Goal: Transaction & Acquisition: Obtain resource

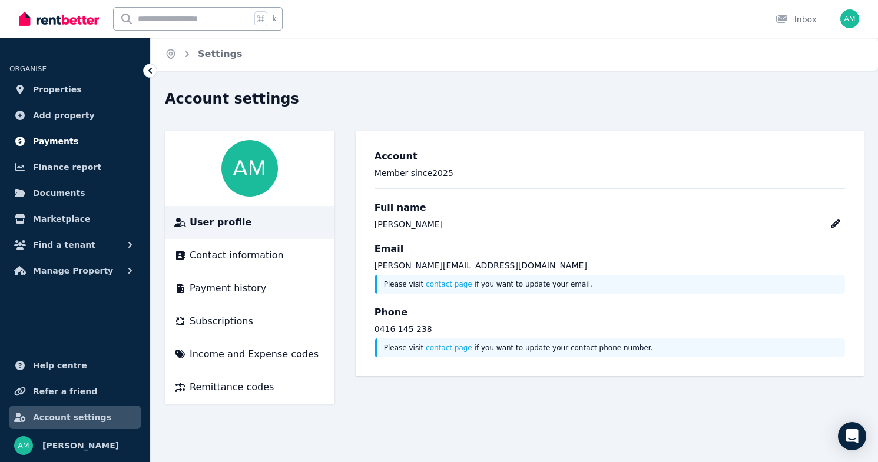
click at [56, 144] on span "Payments" at bounding box center [55, 141] width 45 height 14
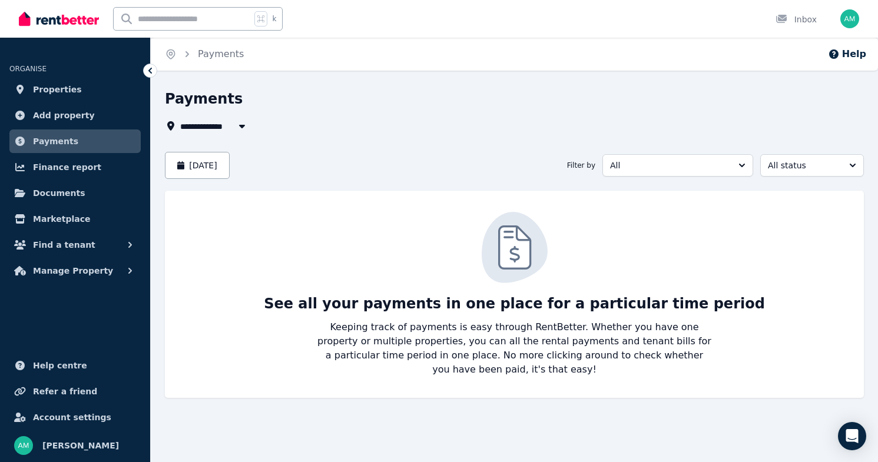
click at [852, 19] on img "button" at bounding box center [850, 18] width 19 height 19
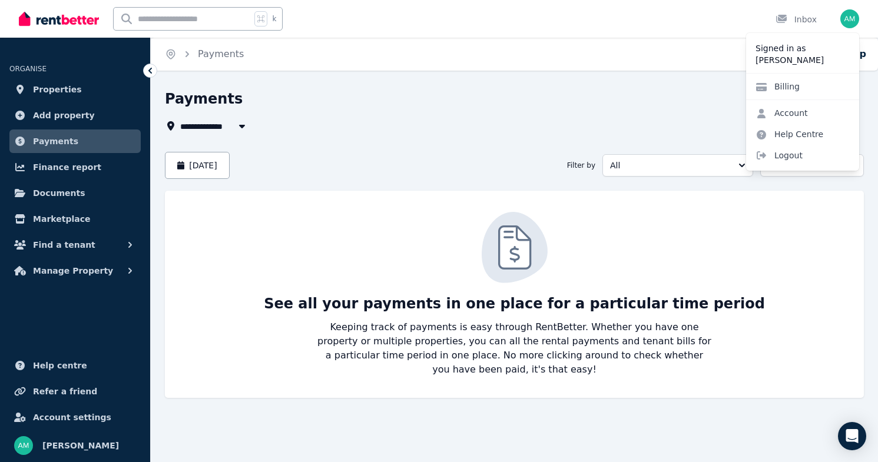
click at [796, 57] on p "[PERSON_NAME]" at bounding box center [803, 60] width 94 height 12
click at [55, 88] on span "Properties" at bounding box center [57, 89] width 49 height 14
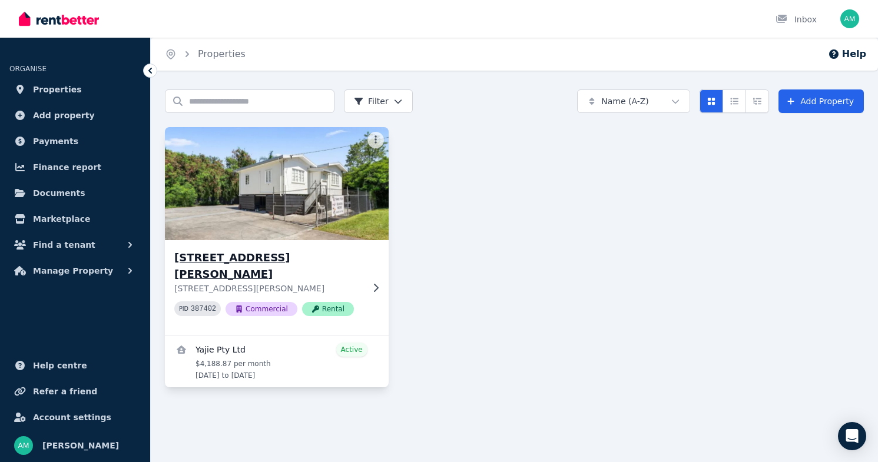
click at [286, 254] on h3 "[STREET_ADDRESS][PERSON_NAME]" at bounding box center [268, 266] width 188 height 33
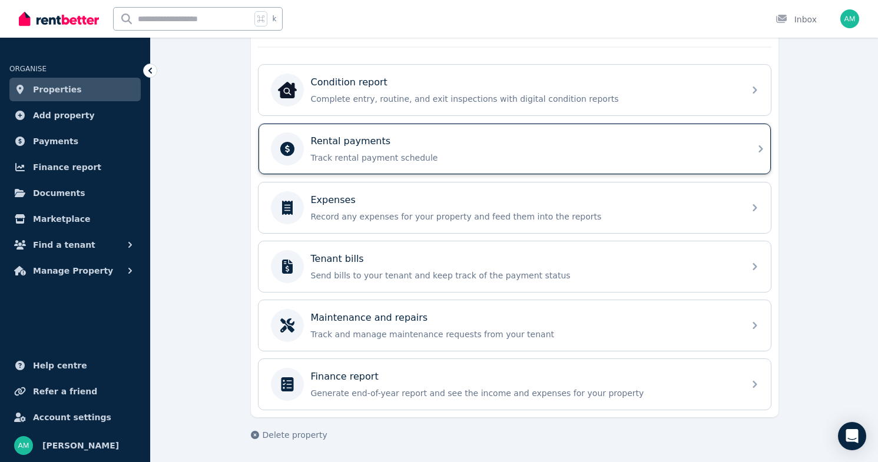
scroll to position [367, 0]
click at [409, 160] on p "Track rental payment schedule" at bounding box center [524, 158] width 426 height 12
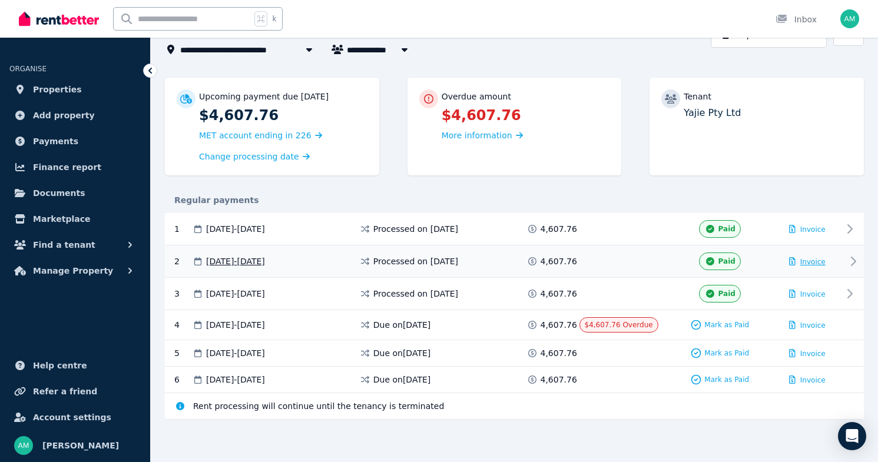
scroll to position [76, 0]
click at [808, 230] on span "Invoice" at bounding box center [812, 230] width 25 height 8
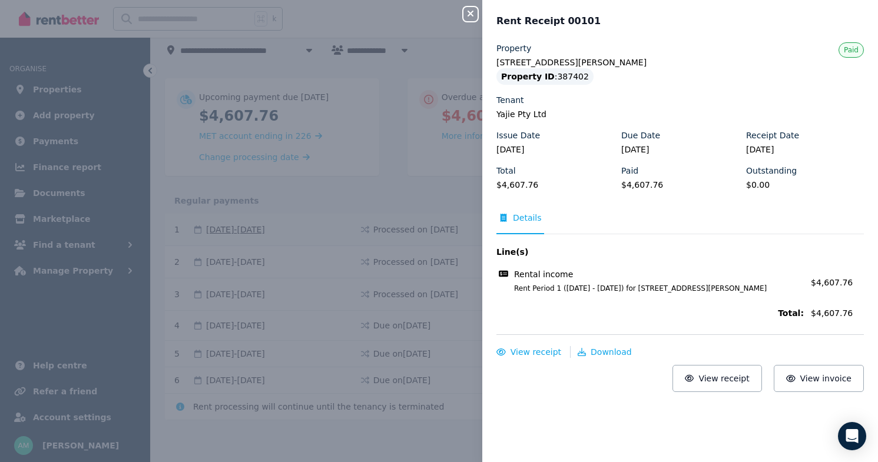
click at [463, 11] on div "Close panel Rent Receipt 00101 Property [STREET_ADDRESS][PERSON_NAME] Property …" at bounding box center [439, 231] width 878 height 462
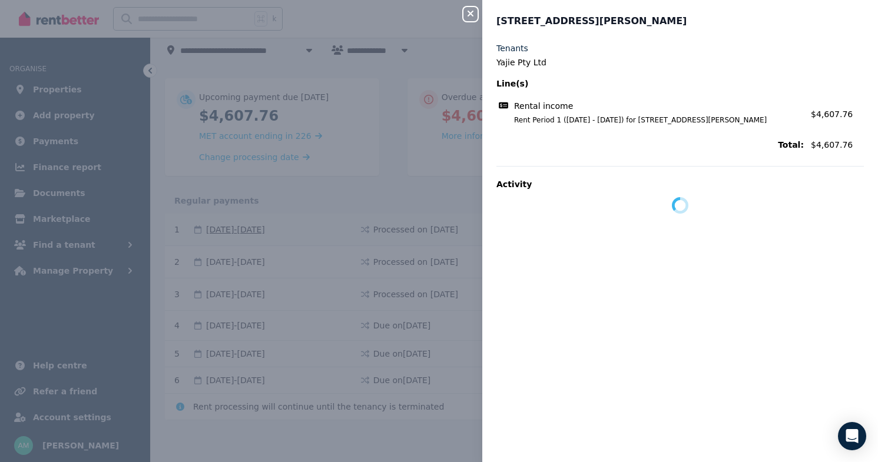
click at [472, 11] on icon "button" at bounding box center [471, 13] width 14 height 9
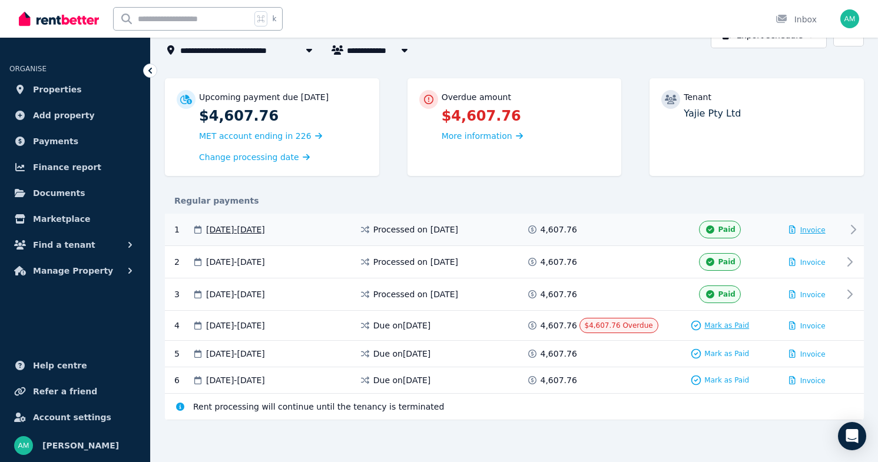
click at [721, 327] on span "Mark as Paid" at bounding box center [726, 325] width 45 height 9
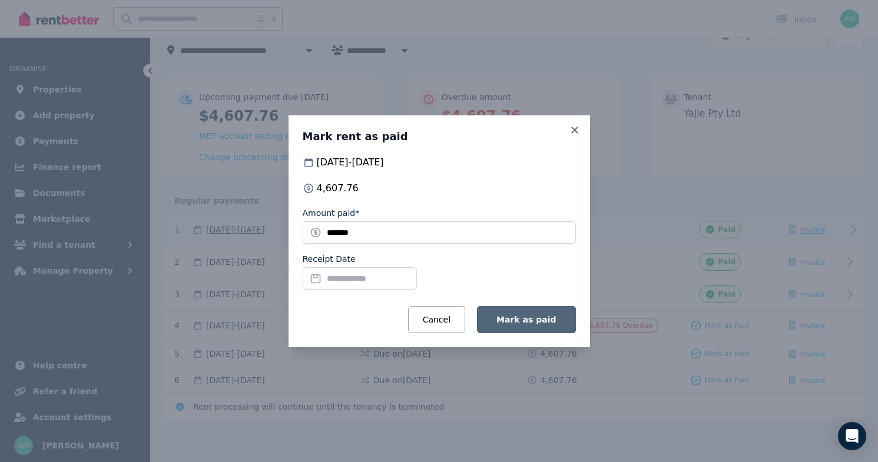
click at [520, 313] on button "Mark as paid" at bounding box center [526, 319] width 98 height 27
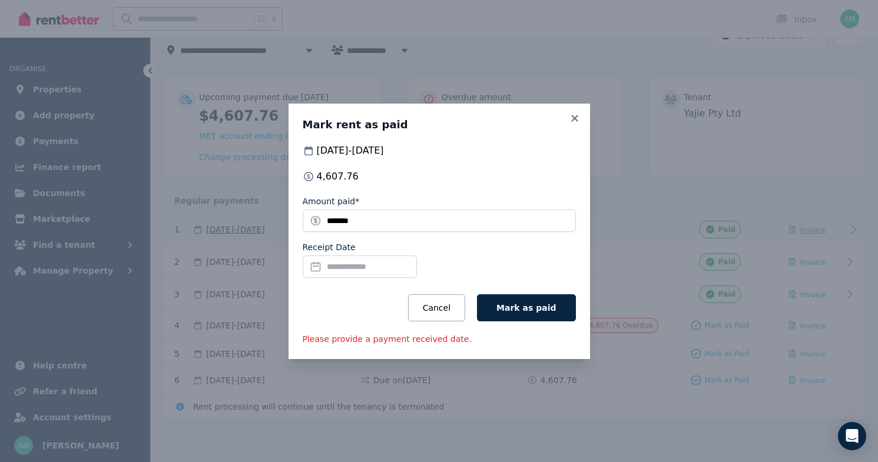
click at [384, 273] on input "Receipt Date" at bounding box center [360, 267] width 114 height 22
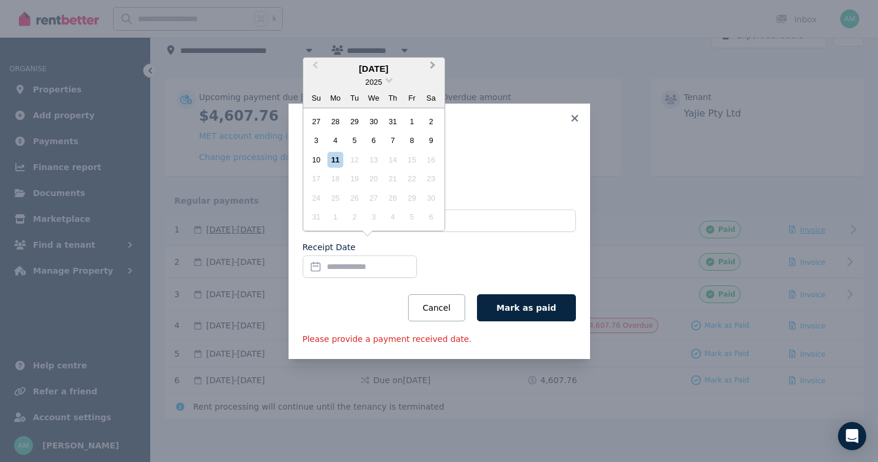
click at [433, 67] on span "Next Month" at bounding box center [433, 68] width 0 height 18
click at [313, 68] on button "Previous Month" at bounding box center [314, 68] width 19 height 19
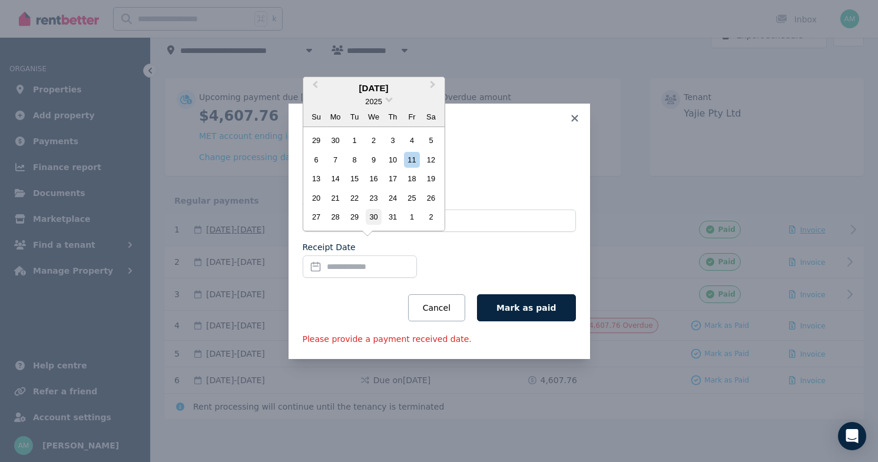
click at [373, 216] on div "30" at bounding box center [374, 217] width 16 height 16
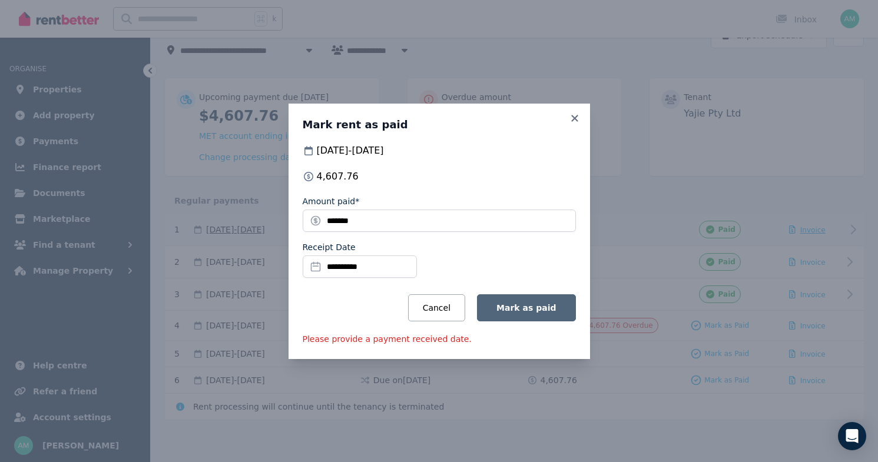
click at [522, 309] on span "Mark as paid" at bounding box center [526, 307] width 59 height 9
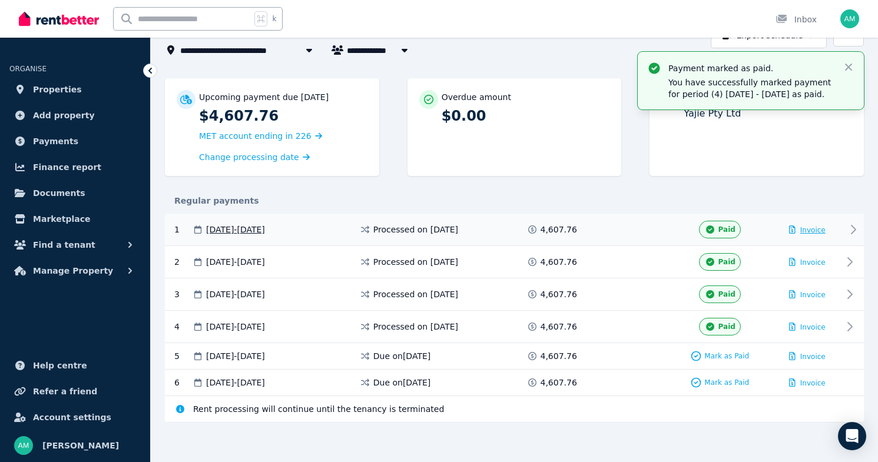
click at [575, 137] on div "Overdue amount $0.00" at bounding box center [515, 127] width 214 height 98
click at [815, 227] on span "Invoice" at bounding box center [812, 230] width 25 height 8
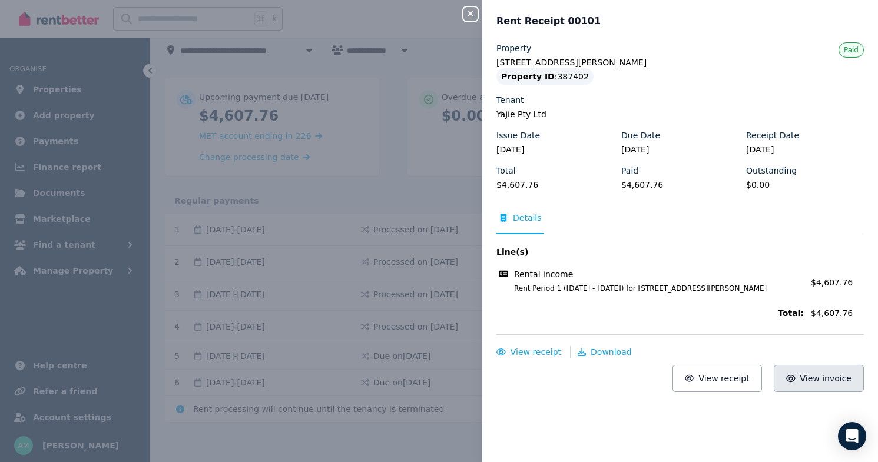
click at [800, 387] on button "View invoice" at bounding box center [819, 378] width 90 height 27
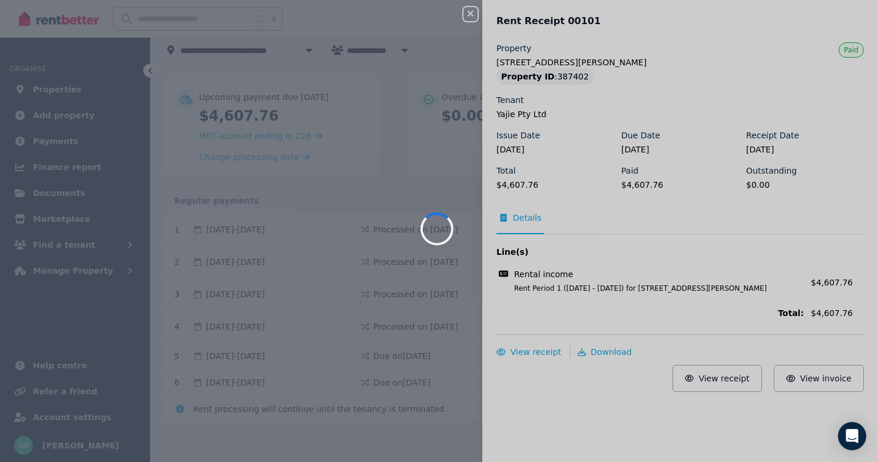
scroll to position [0, 0]
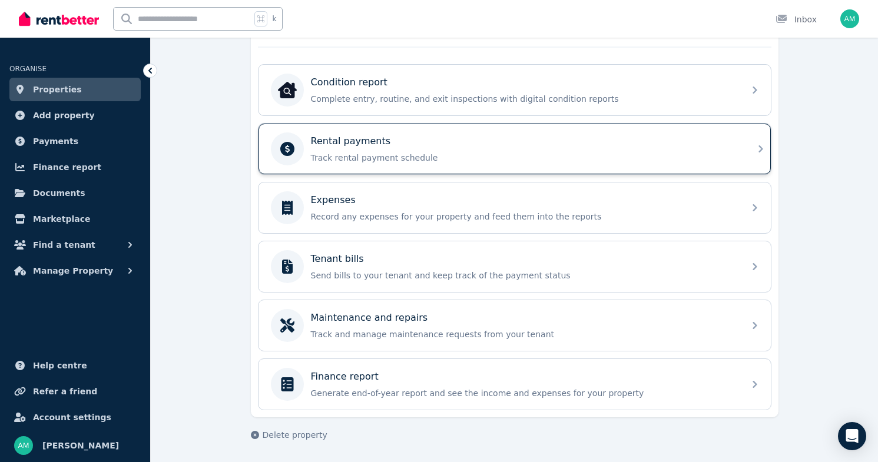
scroll to position [367, 0]
click at [422, 159] on p "Track rental payment schedule" at bounding box center [524, 158] width 426 height 12
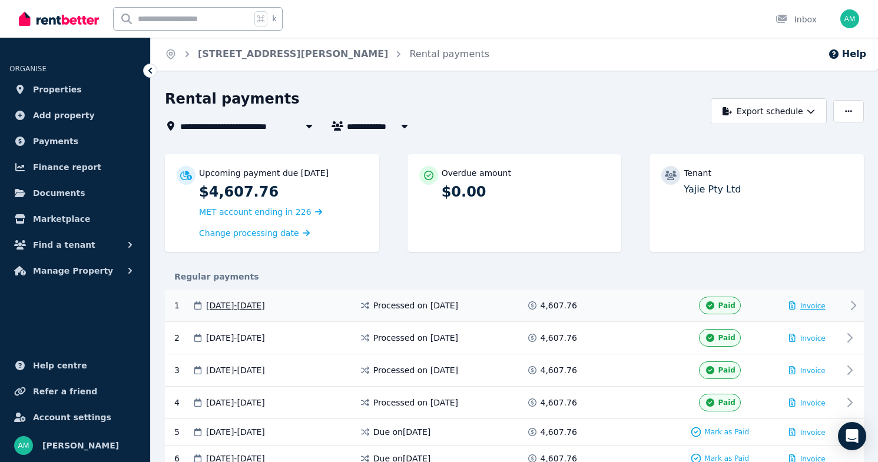
click at [810, 307] on span "Invoice" at bounding box center [812, 306] width 25 height 8
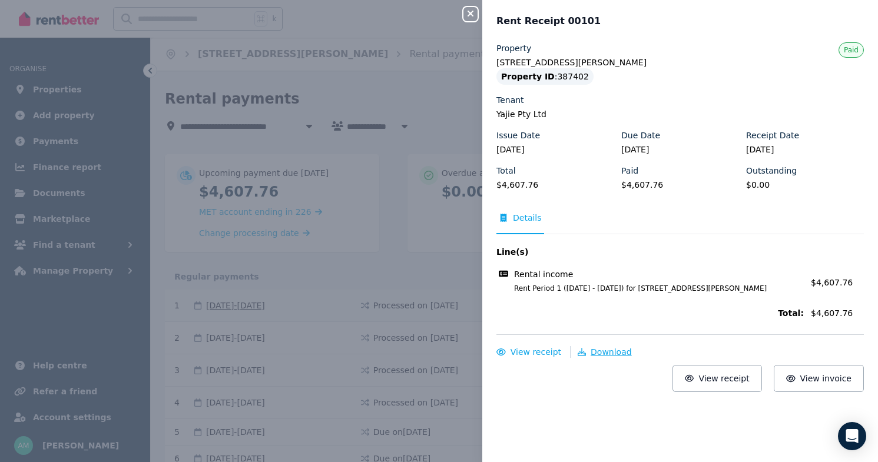
click at [603, 352] on span "Download" at bounding box center [611, 352] width 41 height 9
click at [469, 10] on icon "button" at bounding box center [471, 13] width 14 height 9
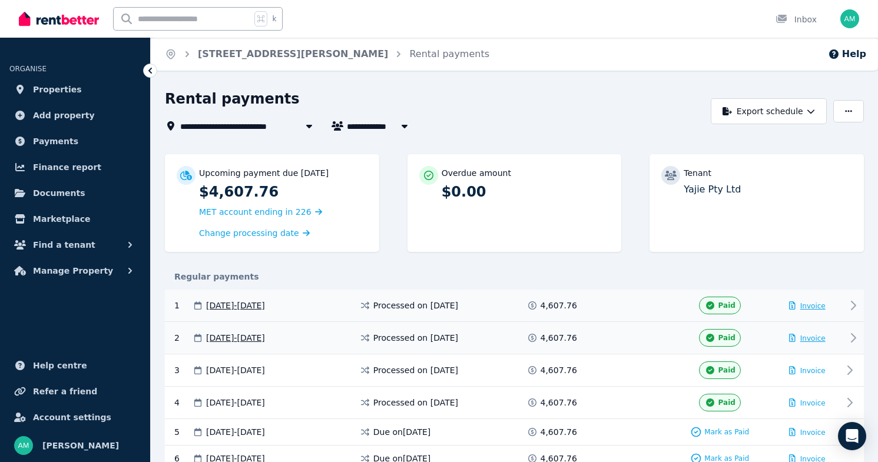
click at [805, 335] on span "Invoice" at bounding box center [812, 339] width 25 height 8
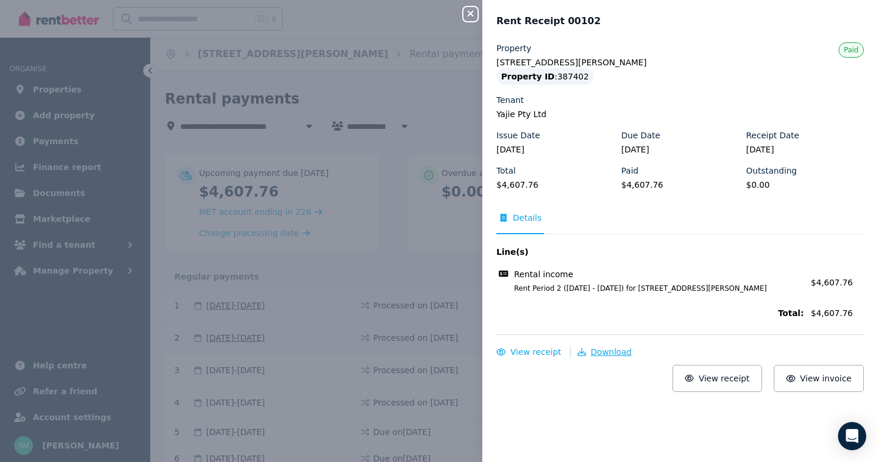
click at [607, 354] on span "Download" at bounding box center [611, 352] width 41 height 9
click at [472, 14] on icon "button" at bounding box center [471, 14] width 6 height 6
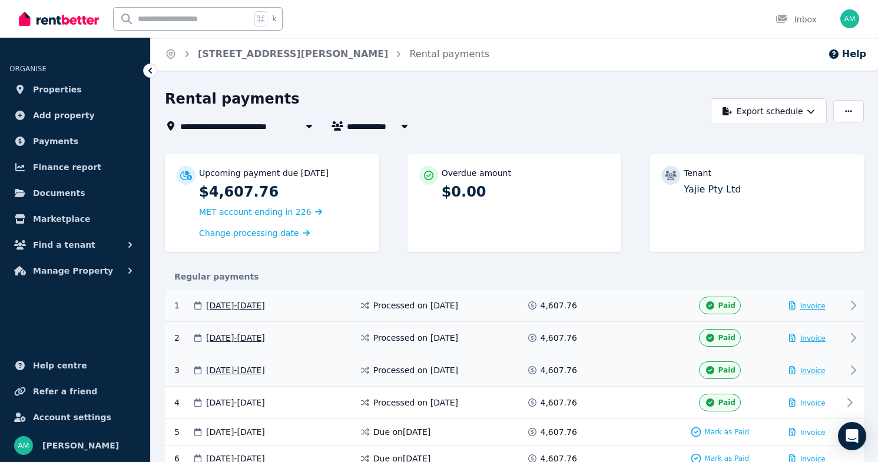
click at [818, 369] on span "Invoice" at bounding box center [812, 371] width 25 height 8
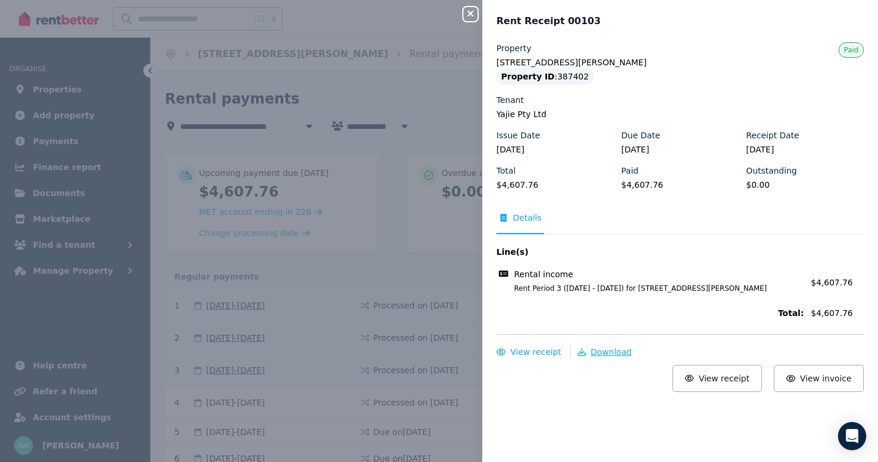
click at [608, 352] on span "Download" at bounding box center [611, 352] width 41 height 9
click at [472, 12] on icon "button" at bounding box center [471, 13] width 14 height 9
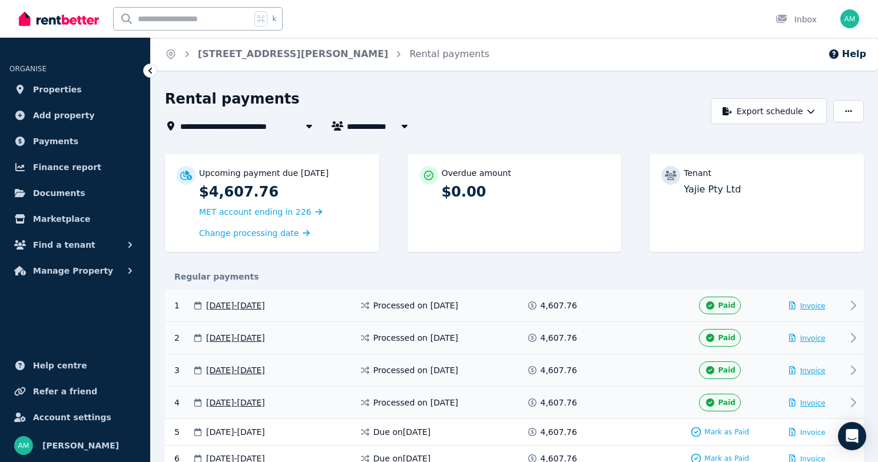
click at [808, 405] on span "Invoice" at bounding box center [812, 403] width 25 height 8
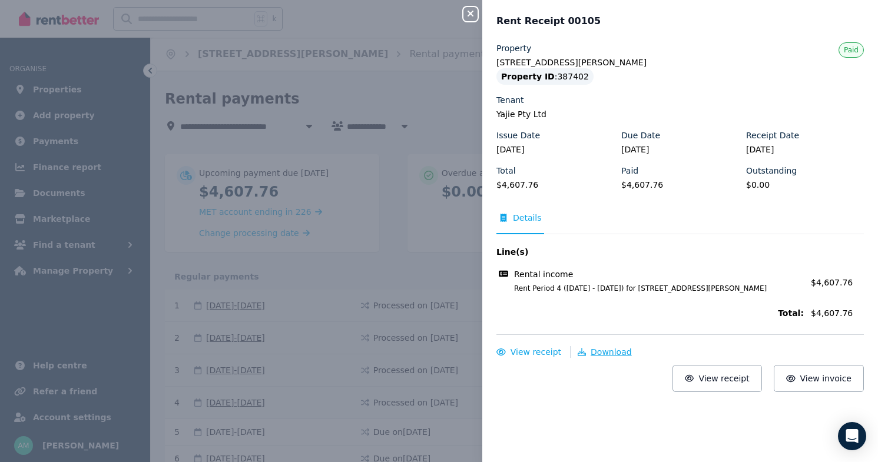
click at [614, 356] on span "Download" at bounding box center [611, 352] width 41 height 9
click at [469, 14] on icon "button" at bounding box center [471, 13] width 14 height 9
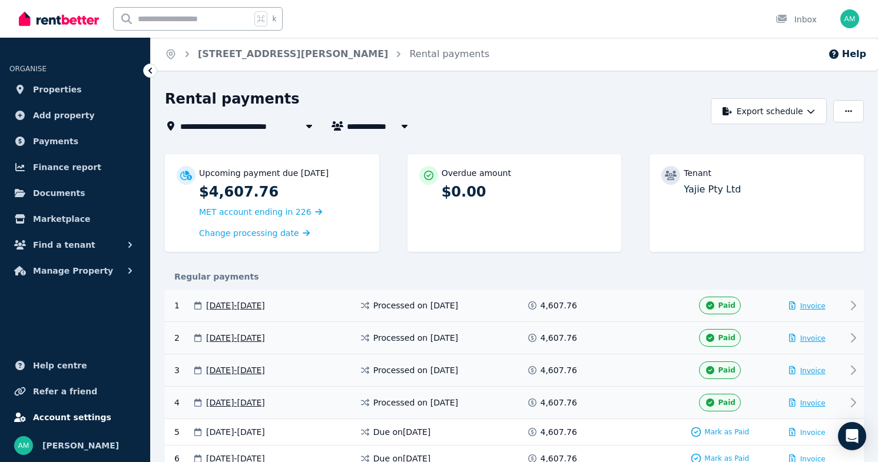
click at [68, 417] on span "Account settings" at bounding box center [72, 418] width 78 height 14
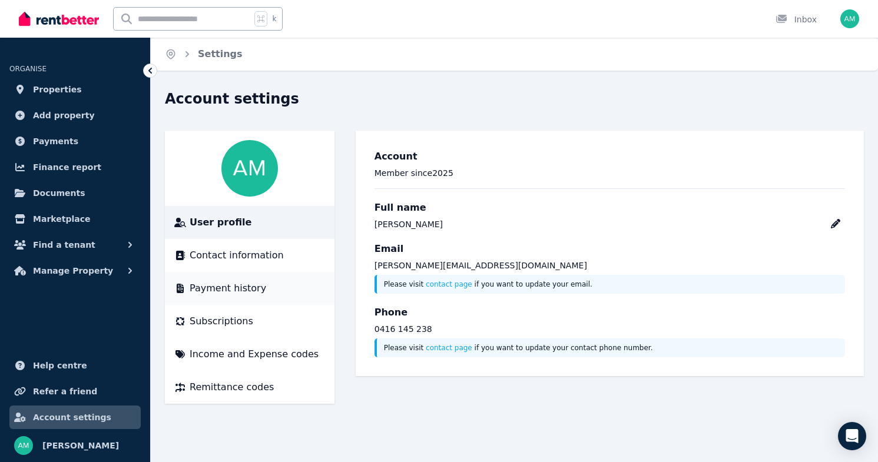
click at [240, 290] on span "Payment history" at bounding box center [228, 289] width 77 height 14
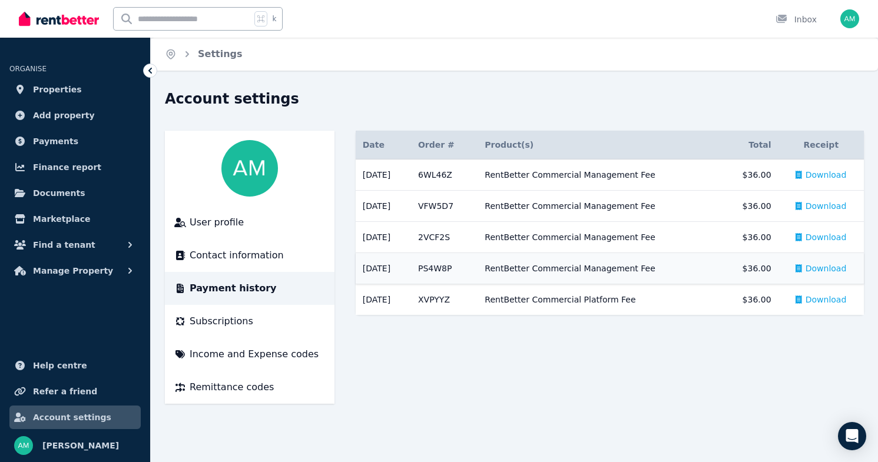
click at [826, 271] on span "Download" at bounding box center [826, 269] width 41 height 12
click at [823, 239] on span "Download" at bounding box center [826, 237] width 41 height 12
click at [823, 207] on span "Download" at bounding box center [826, 206] width 41 height 12
click at [820, 174] on span "Download" at bounding box center [826, 175] width 41 height 12
